Goal: Task Accomplishment & Management: Use online tool/utility

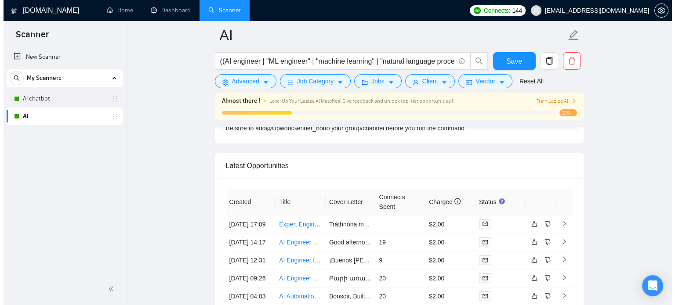
scroll to position [2240, 0]
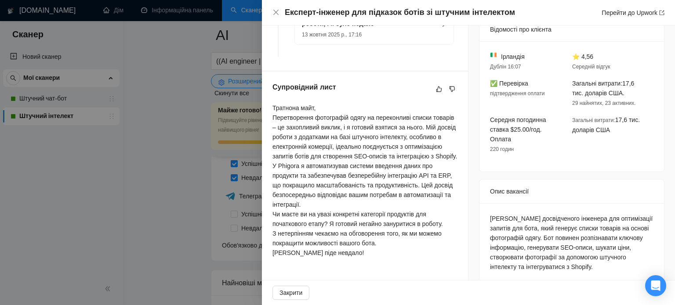
scroll to position [271, 0]
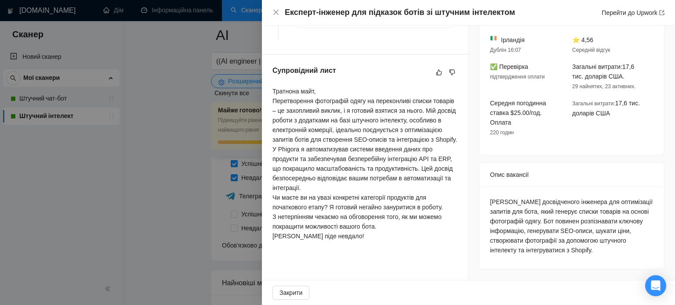
click at [192, 173] on div at bounding box center [337, 152] width 675 height 305
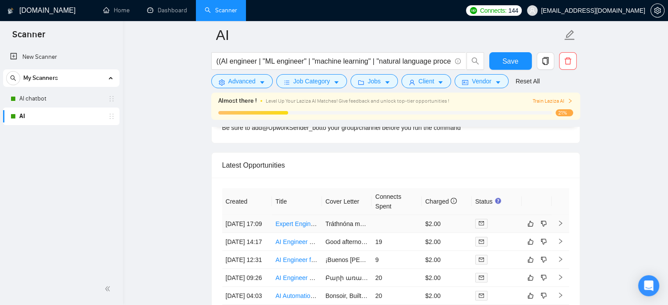
click at [561, 226] on icon "right" at bounding box center [560, 223] width 3 height 5
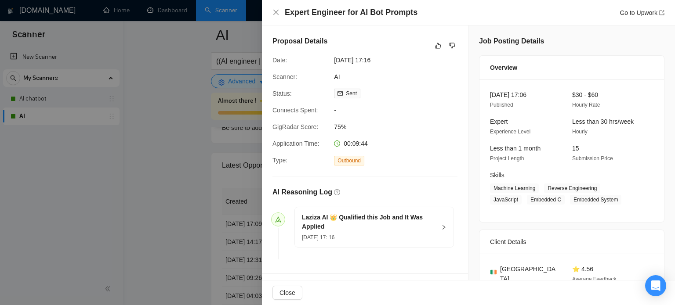
click at [162, 181] on div at bounding box center [337, 152] width 675 height 305
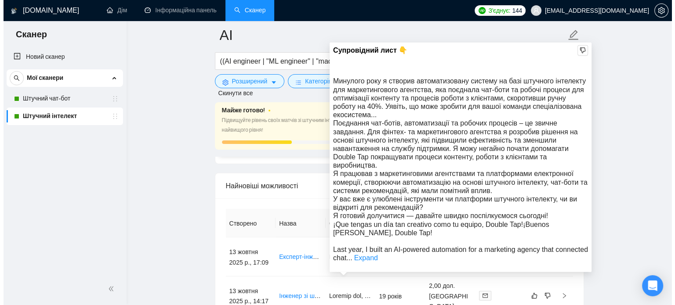
scroll to position [2328, 0]
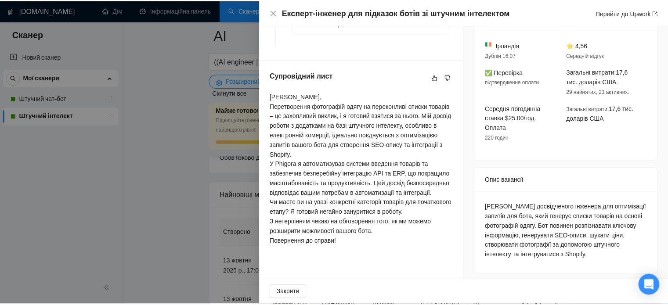
scroll to position [261, 0]
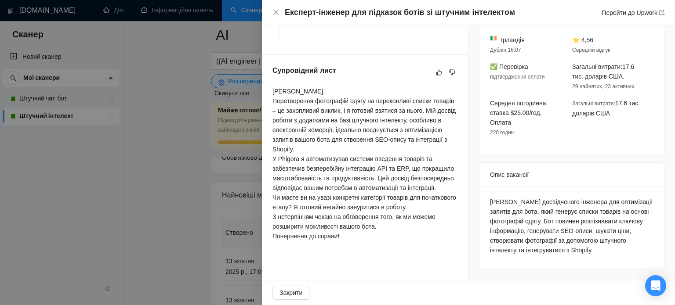
click at [230, 152] on div at bounding box center [337, 152] width 675 height 305
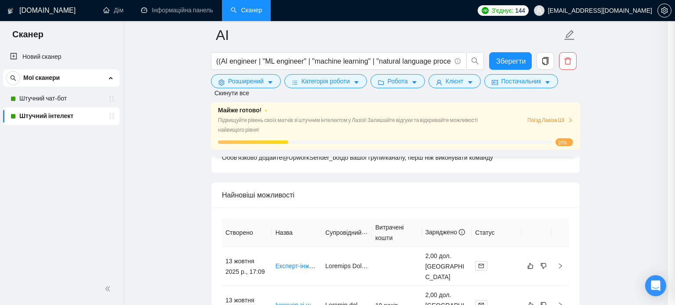
click at [163, 138] on div at bounding box center [337, 152] width 675 height 305
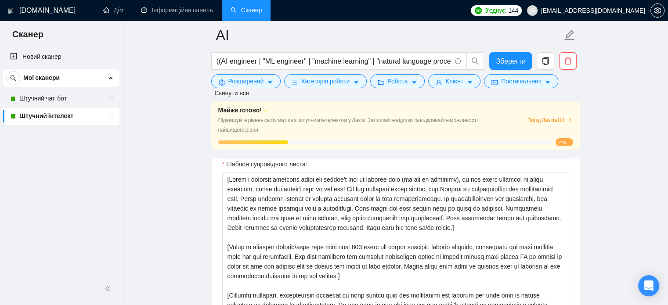
scroll to position [966, 0]
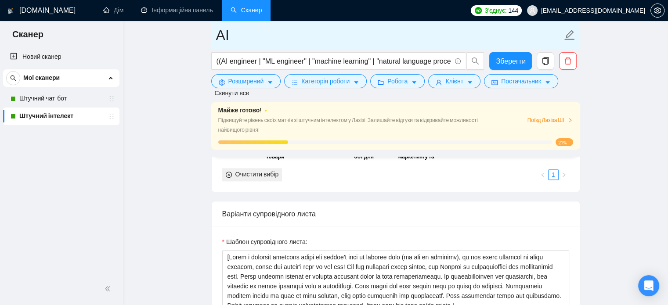
drag, startPoint x: 199, startPoint y: 73, endPoint x: 286, endPoint y: 27, distance: 99.5
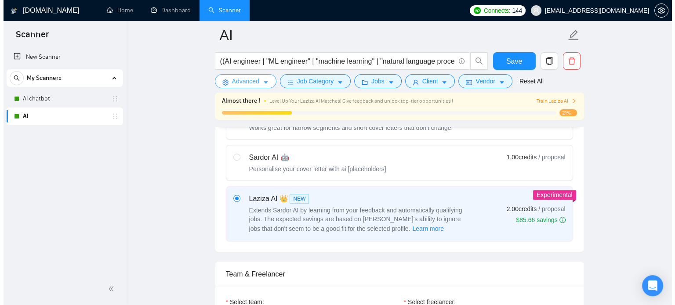
scroll to position [263, 0]
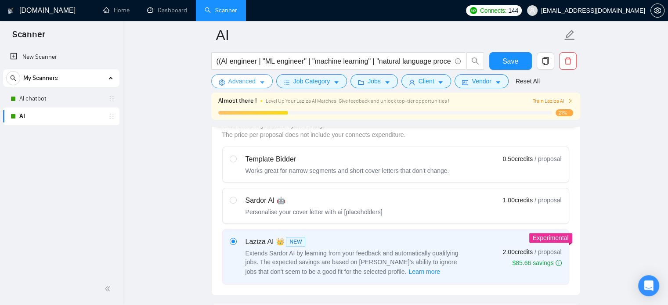
click at [260, 82] on icon "caret-down" at bounding box center [262, 83] width 6 height 6
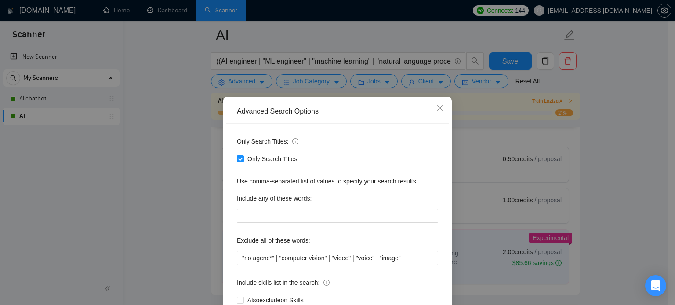
scroll to position [60, 0]
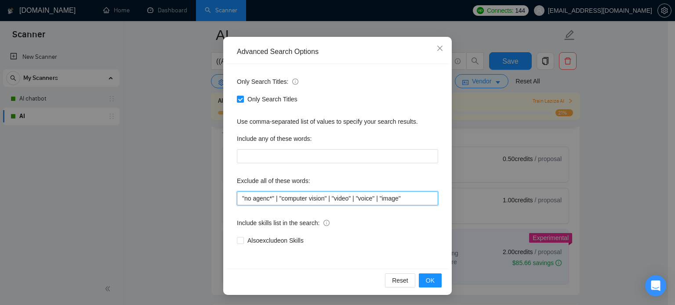
click at [402, 199] on input ""no agenc*" | "computer vision" | "video" | "voice" | "image"" at bounding box center [337, 199] width 201 height 14
click at [379, 199] on input ""no agenc*" | "computer vision" | "video" | "voice" | "imag" at bounding box center [337, 199] width 201 height 14
click at [394, 199] on input ""no agenc*" | "computer vision" | "video" | "voice" | imag" at bounding box center [337, 199] width 201 height 14
type input ""no agenc*" | "computer vision" | "video" | "voice" | imag* | photo*"
click at [426, 277] on span "OK" at bounding box center [430, 281] width 9 height 10
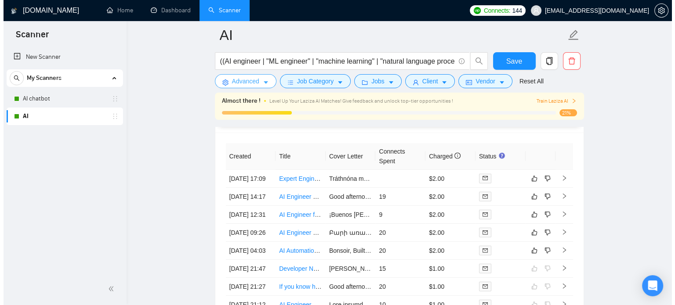
scroll to position [2284, 0]
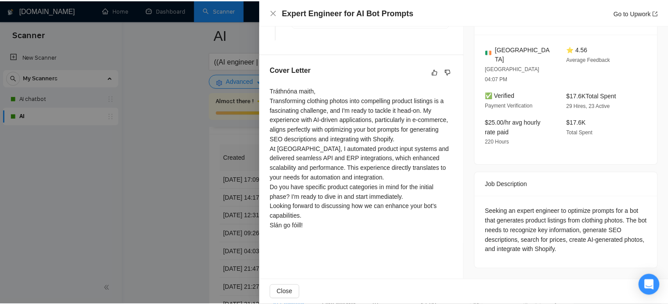
scroll to position [232, 0]
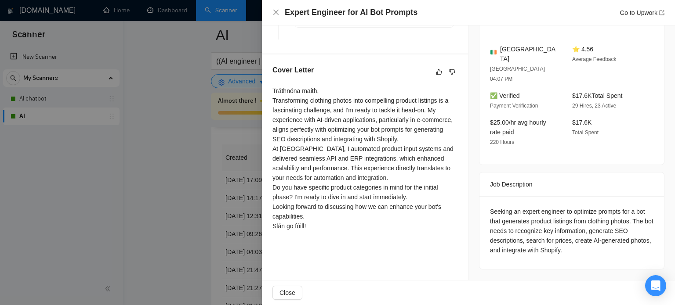
drag, startPoint x: 172, startPoint y: 126, endPoint x: 187, endPoint y: 109, distance: 23.1
click at [172, 126] on div at bounding box center [337, 152] width 675 height 305
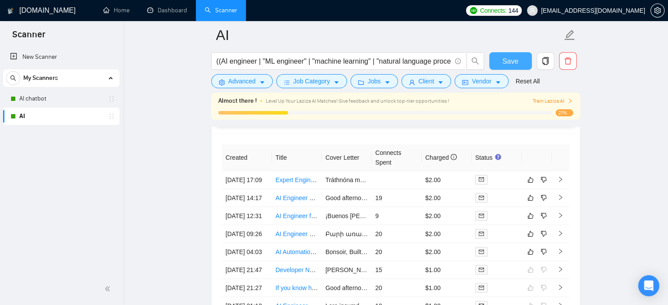
click at [520, 60] on button "Save" at bounding box center [510, 61] width 43 height 18
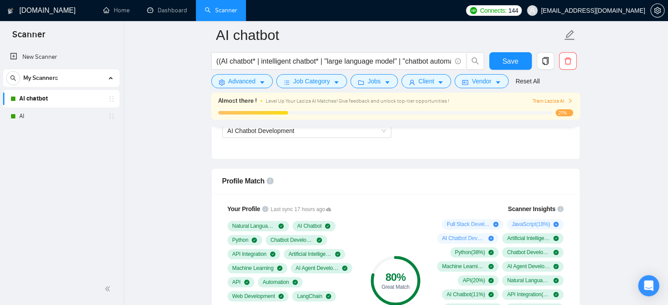
scroll to position [527, 0]
